Goal: Navigation & Orientation: Go to known website

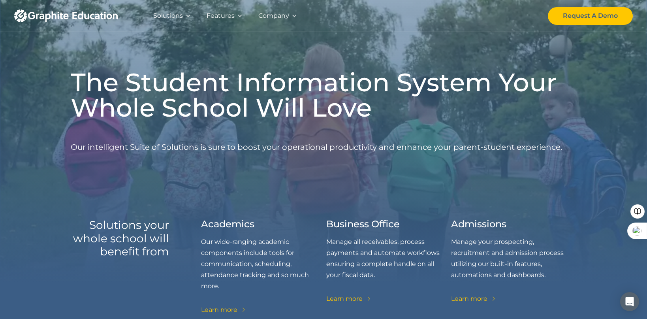
click at [99, 17] on img "home" at bounding box center [66, 15] width 104 height 13
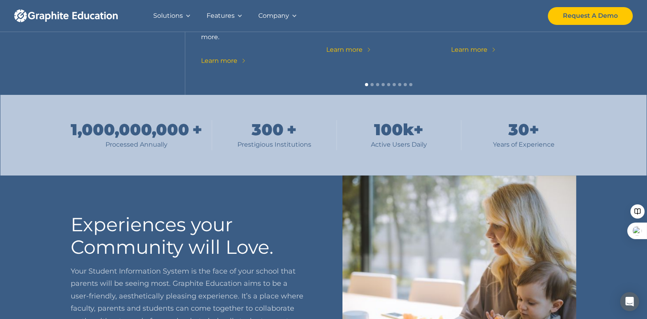
scroll to position [243, 0]
